Goal: Task Accomplishment & Management: Use online tool/utility

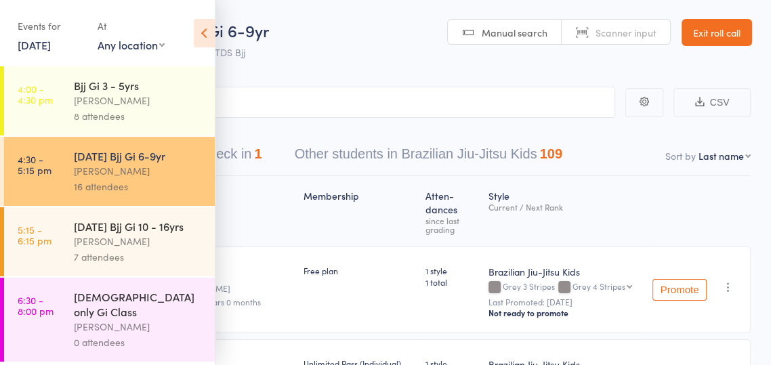
click at [208, 38] on icon at bounding box center [204, 33] width 21 height 28
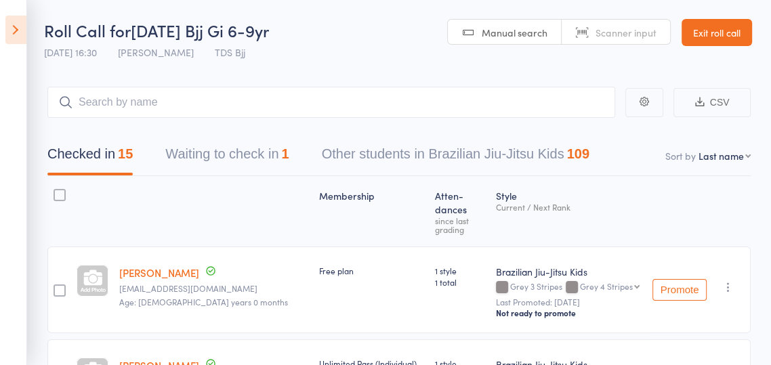
click at [195, 141] on button "Waiting to check in 1" at bounding box center [226, 158] width 123 height 36
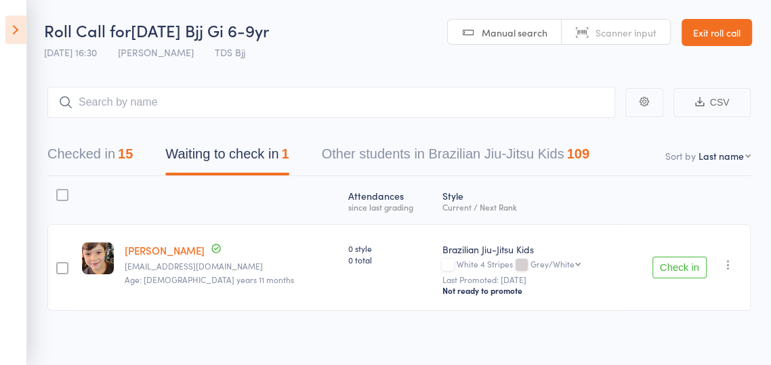
click at [93, 165] on button "Checked in 15" at bounding box center [89, 158] width 85 height 36
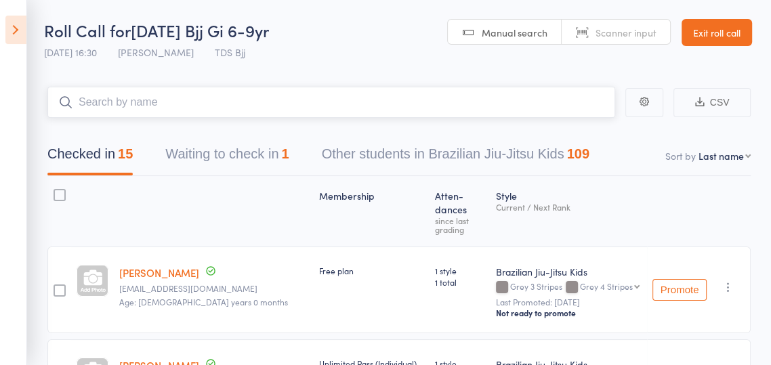
click at [310, 103] on input "search" at bounding box center [331, 102] width 568 height 31
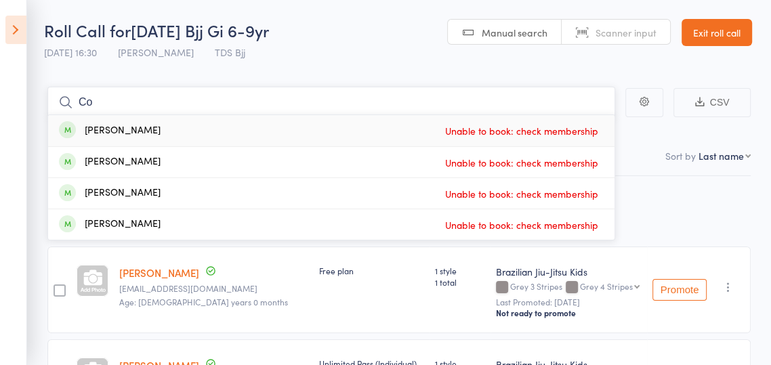
type input "C"
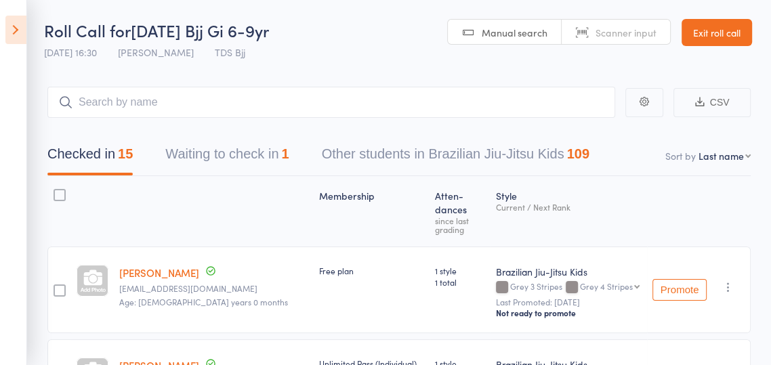
click at [23, 38] on icon at bounding box center [15, 30] width 21 height 28
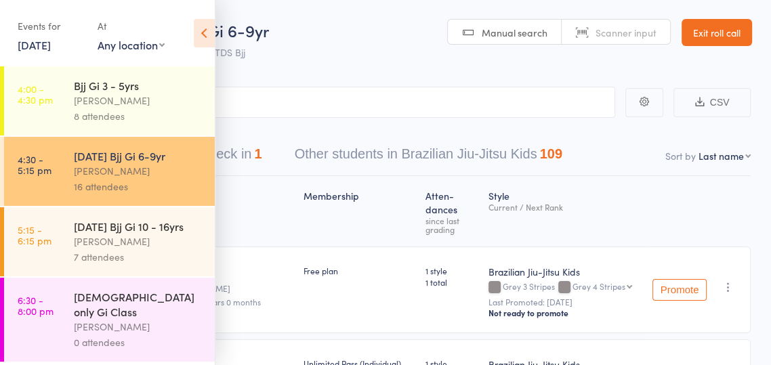
click at [139, 257] on div "7 attendees" at bounding box center [138, 257] width 129 height 16
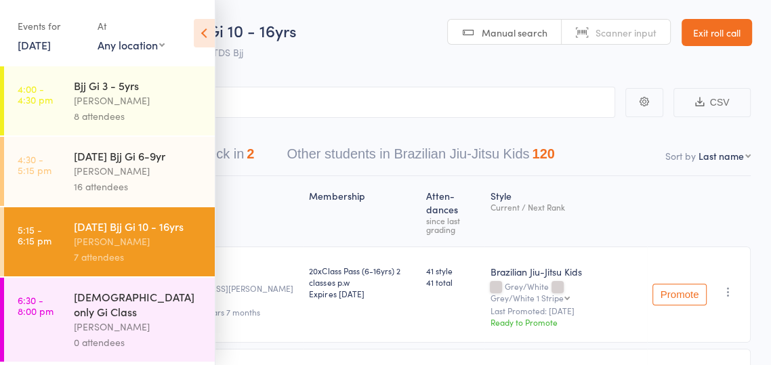
click at [199, 37] on icon at bounding box center [204, 33] width 21 height 28
click at [205, 39] on icon at bounding box center [204, 33] width 21 height 28
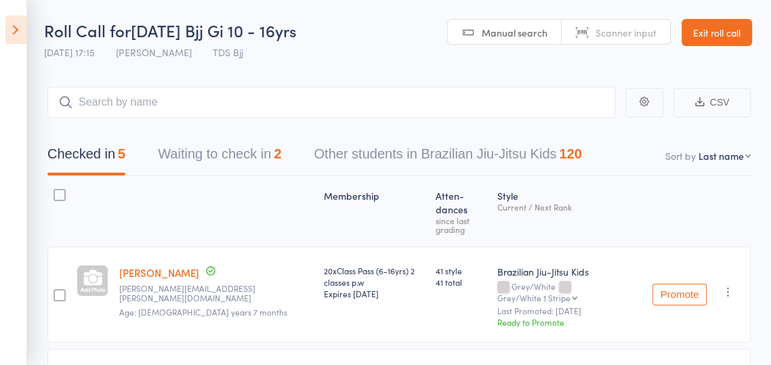
click at [318, 201] on div "Membership" at bounding box center [373, 211] width 111 height 58
click at [256, 159] on button "Waiting to check in 2" at bounding box center [219, 158] width 123 height 36
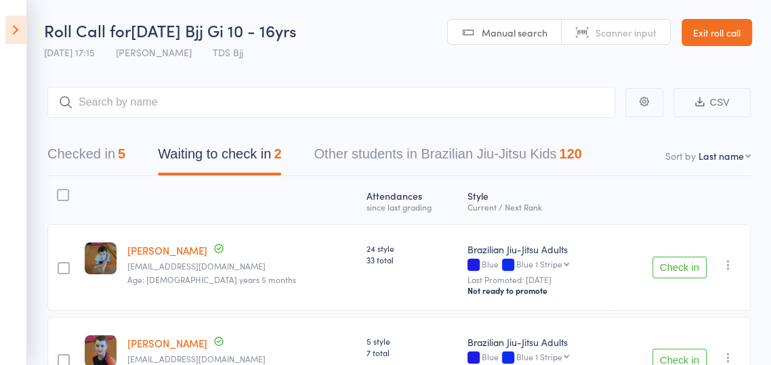
click at [100, 172] on button "Checked in 5" at bounding box center [86, 158] width 78 height 36
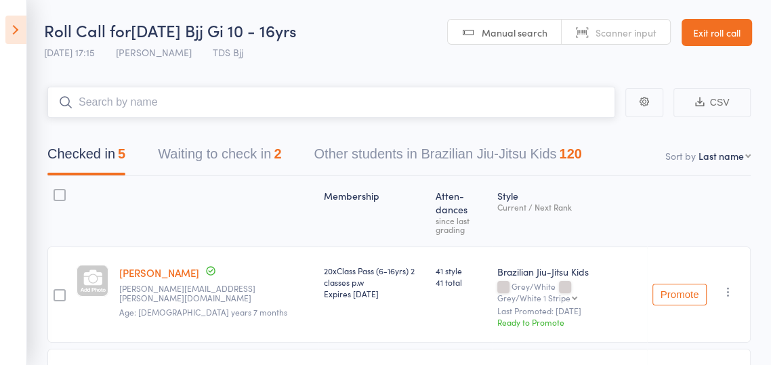
click at [419, 102] on input "search" at bounding box center [331, 102] width 568 height 31
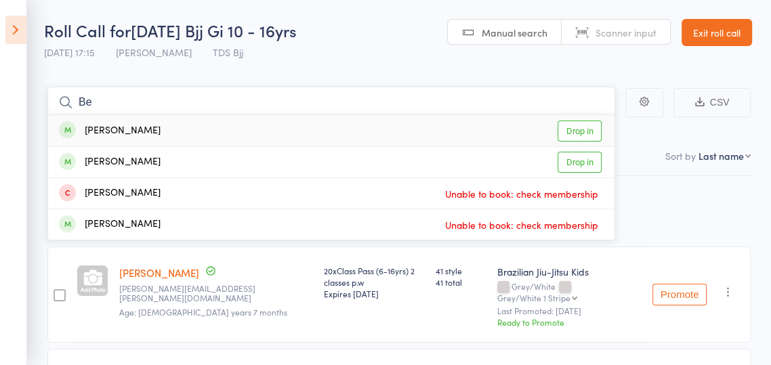
type input "B"
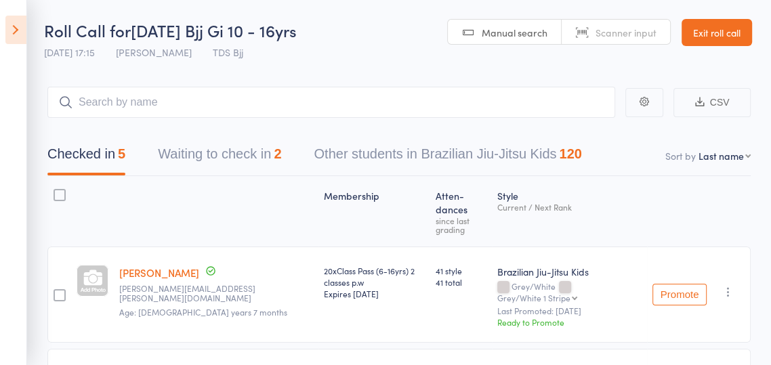
click at [248, 144] on button "Waiting to check in 2" at bounding box center [219, 158] width 123 height 36
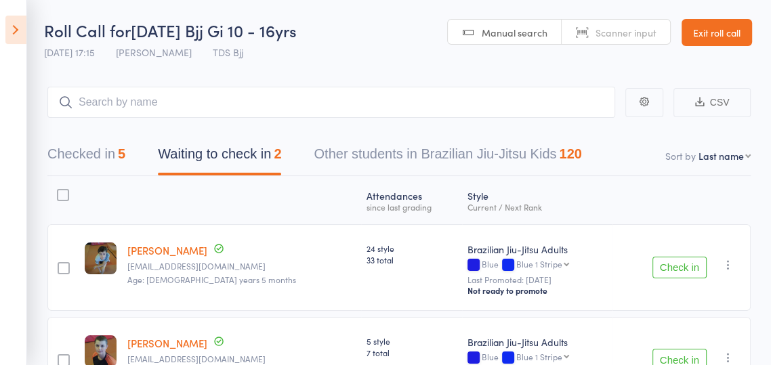
click at [103, 159] on button "Checked in 5" at bounding box center [86, 158] width 78 height 36
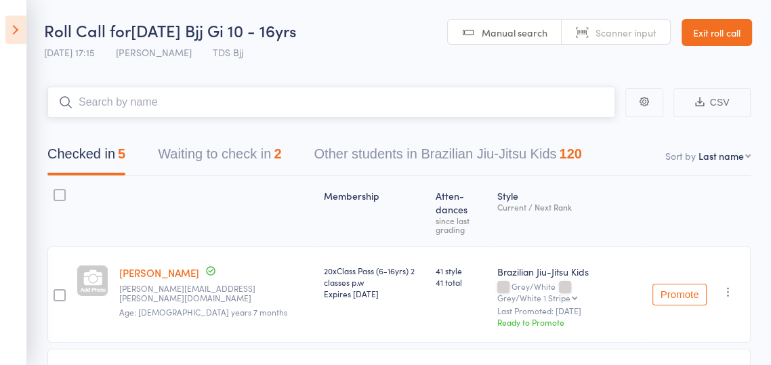
click at [400, 103] on input "search" at bounding box center [331, 102] width 568 height 31
type input "G"
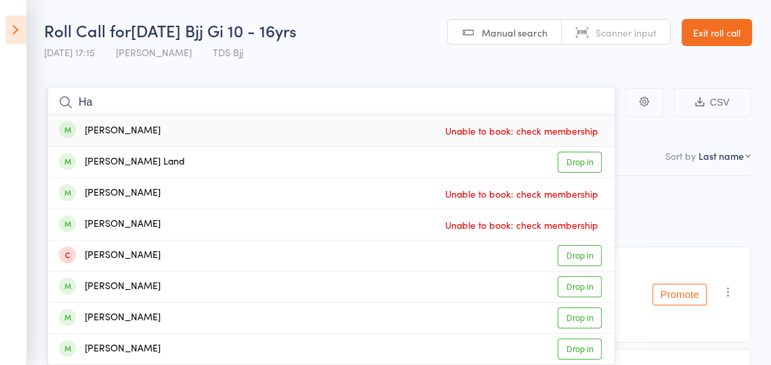
type input "H"
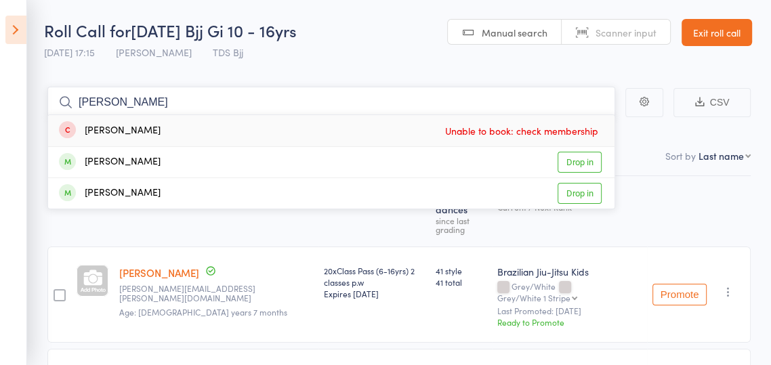
type input "[PERSON_NAME]"
click at [580, 168] on link "Drop in" at bounding box center [580, 162] width 44 height 21
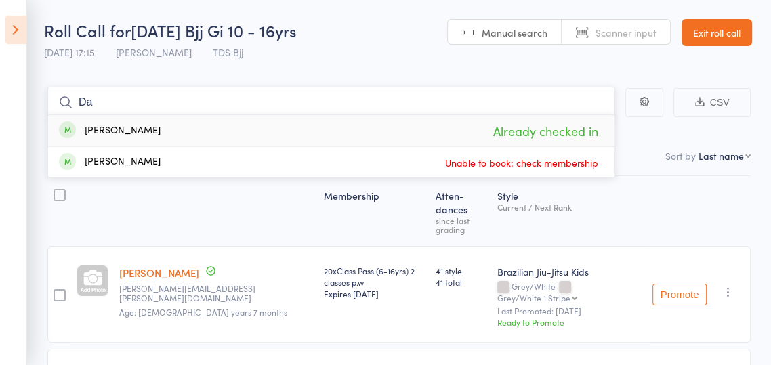
type input "D"
